Goal: Navigation & Orientation: Find specific page/section

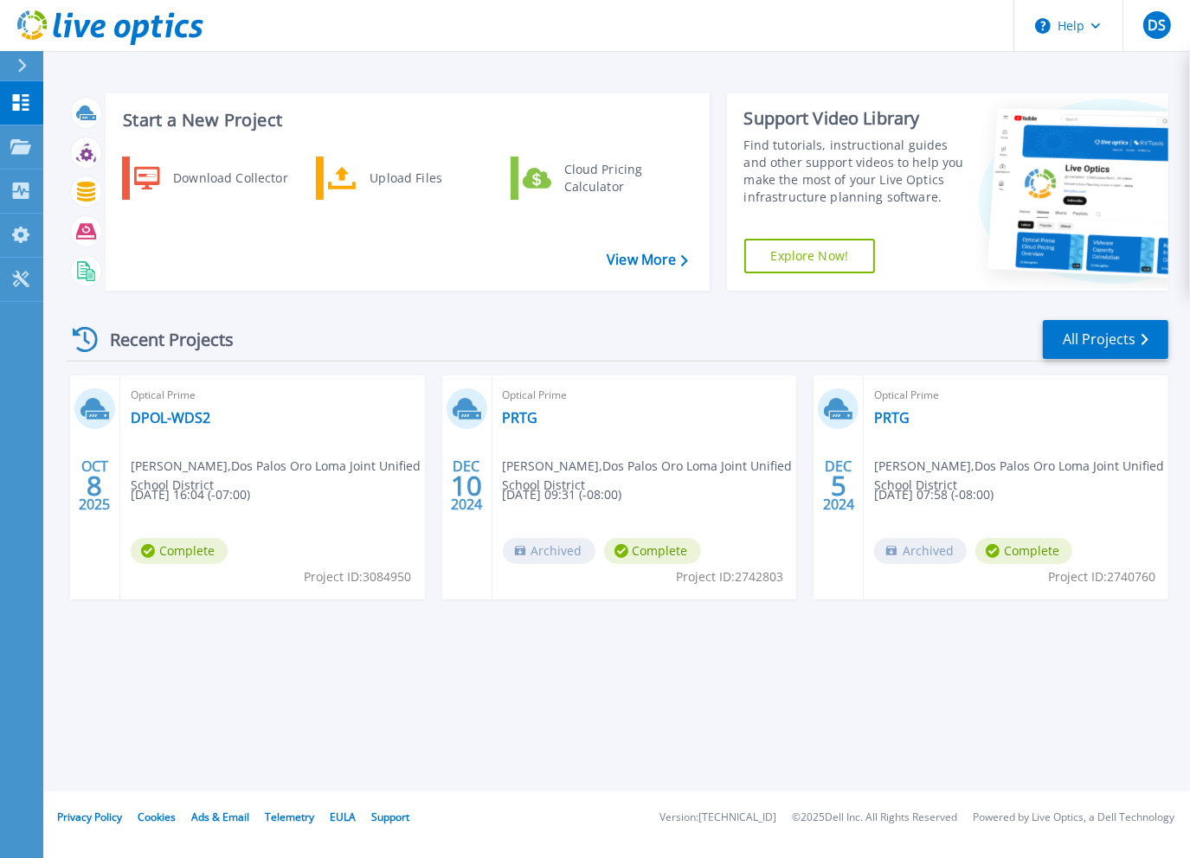
click at [415, 324] on div "Recent Projects All Projects" at bounding box center [617, 339] width 1101 height 43
click at [284, 345] on div "Recent Projects All Projects" at bounding box center [617, 339] width 1101 height 43
click at [578, 81] on div "Start a New Project Download Collector Upload Files Cloud Pricing Calculator Vi…" at bounding box center [617, 192] width 1101 height 225
click at [581, 74] on div "Start a New Project Download Collector Upload Files Cloud Pricing Calculator Vi…" at bounding box center [616, 396] width 1146 height 792
click at [575, 75] on div "Start a New Project Download Collector Upload Files Cloud Pricing Calculator Vi…" at bounding box center [616, 396] width 1146 height 792
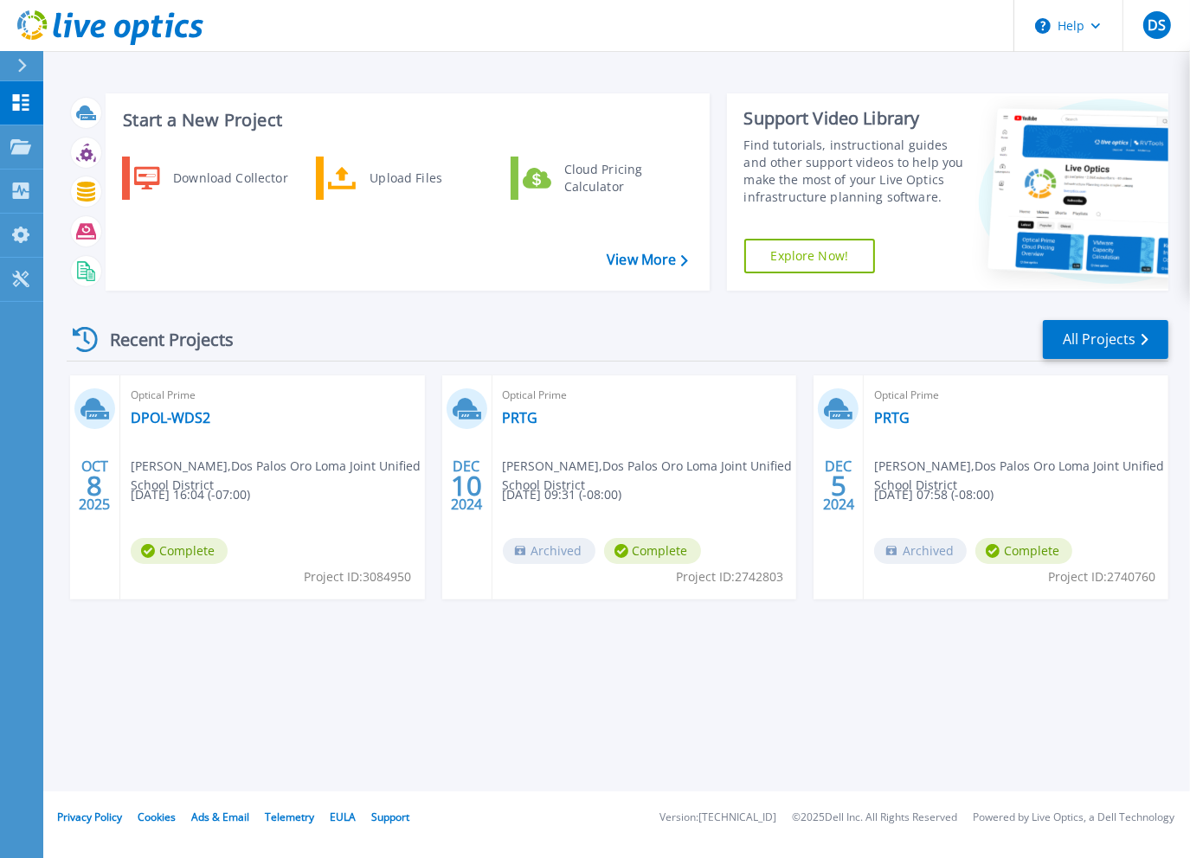
click at [578, 73] on div "Start a New Project Download Collector Upload Files Cloud Pricing Calculator Vi…" at bounding box center [616, 396] width 1146 height 792
click at [588, 74] on div "Start a New Project Download Collector Upload Files Cloud Pricing Calculator Vi…" at bounding box center [616, 396] width 1146 height 792
click at [709, 75] on div "Start a New Project Download Collector Upload Files Cloud Pricing Calculator Vi…" at bounding box center [616, 396] width 1146 height 792
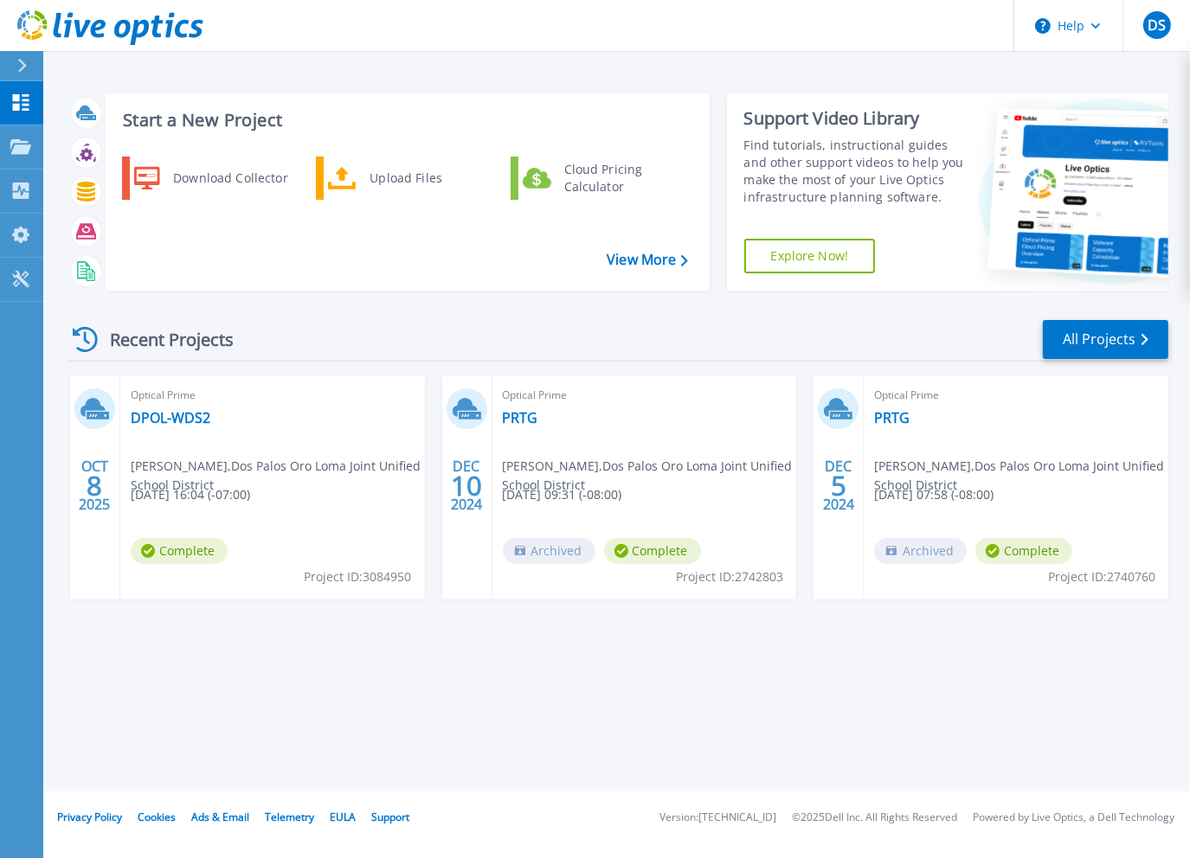
click at [800, 6] on header "Help DS End User [PERSON_NAME] [EMAIL_ADDRESS][DOMAIN_NAME] Dos Palos Oro Loma …" at bounding box center [595, 26] width 1190 height 52
click at [709, 51] on header "Help DS End User [PERSON_NAME] [EMAIL_ADDRESS][DOMAIN_NAME] Dos Palos Oro Loma …" at bounding box center [595, 26] width 1190 height 52
click at [812, 32] on header "Help DS End User [PERSON_NAME] [EMAIL_ADDRESS][DOMAIN_NAME] Dos Palos Oro Loma …" at bounding box center [595, 26] width 1190 height 52
click at [709, 33] on header "Help DS End User [PERSON_NAME] [EMAIL_ADDRESS][DOMAIN_NAME] Dos Palos Oro Loma …" at bounding box center [595, 26] width 1190 height 52
click at [893, 20] on header "Help DS End User [PERSON_NAME] [EMAIL_ADDRESS][DOMAIN_NAME] Dos Palos Oro Loma …" at bounding box center [595, 26] width 1190 height 52
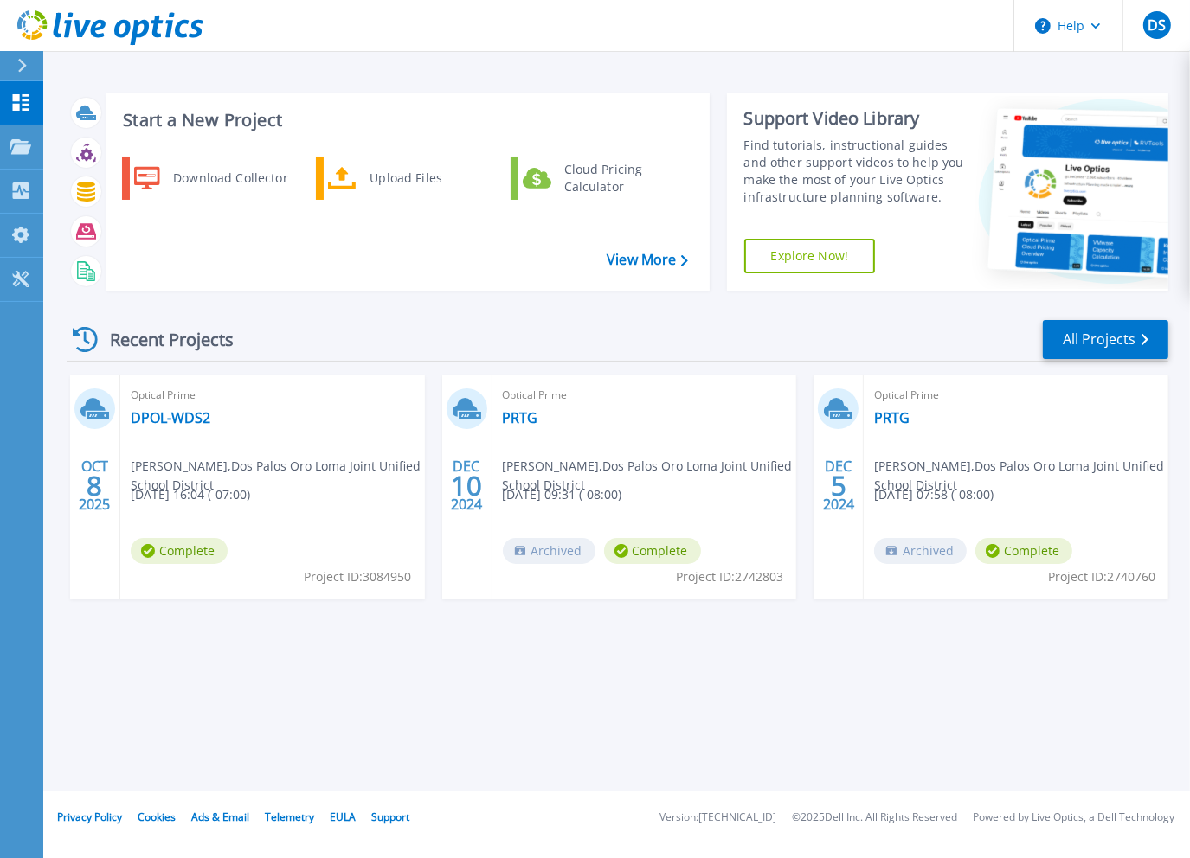
click at [482, 33] on header "Help DS End User [PERSON_NAME] [EMAIL_ADDRESS][DOMAIN_NAME] Dos Palos Oro Loma …" at bounding box center [595, 26] width 1190 height 52
click at [709, 33] on header "Help DS End User [PERSON_NAME] [EMAIL_ADDRESS][DOMAIN_NAME] Dos Palos Oro Loma …" at bounding box center [595, 26] width 1190 height 52
click at [398, 22] on header "Help DS End User [PERSON_NAME] [EMAIL_ADDRESS][DOMAIN_NAME] Dos Palos Oro Loma …" at bounding box center [595, 26] width 1190 height 52
